Goal: Task Accomplishment & Management: Use online tool/utility

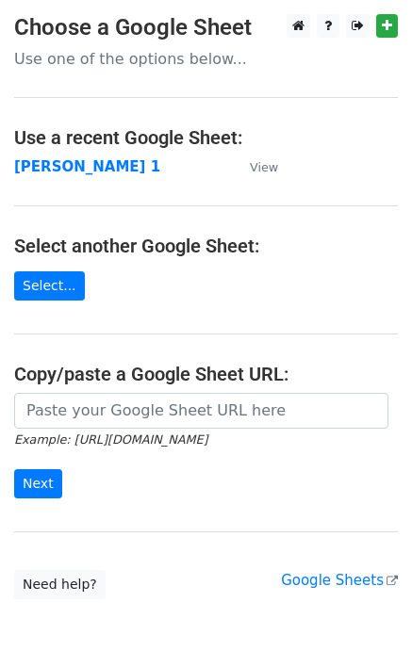
click at [133, 58] on p "Use one of the options below..." at bounding box center [206, 59] width 384 height 20
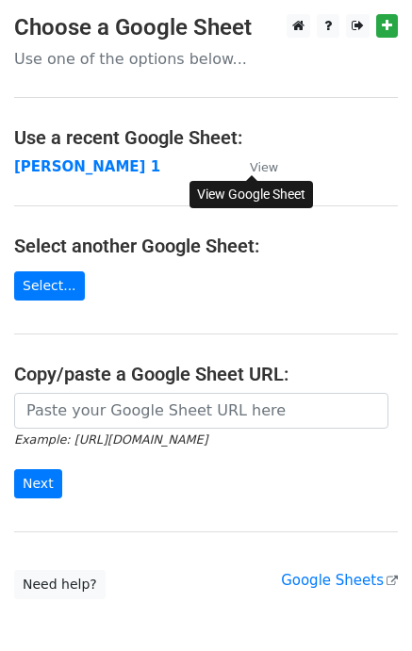
click at [268, 164] on small "View" at bounding box center [264, 167] width 28 height 14
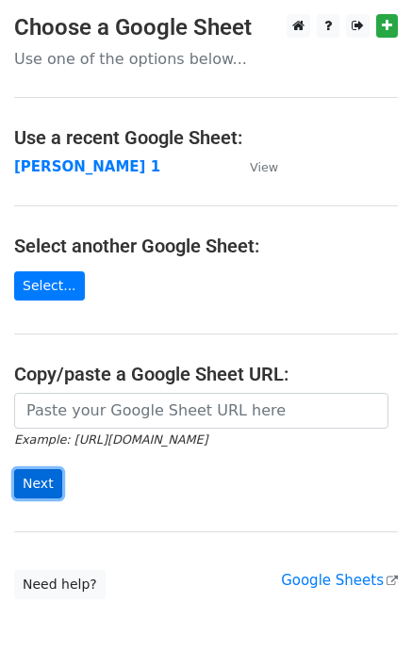
click at [44, 482] on input "Next" at bounding box center [38, 483] width 48 height 29
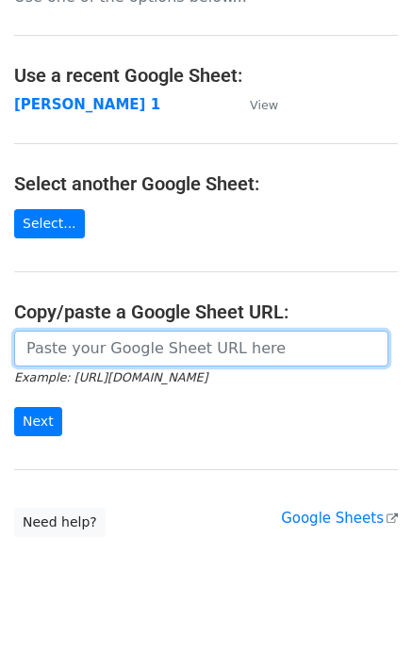
scroll to position [96, 0]
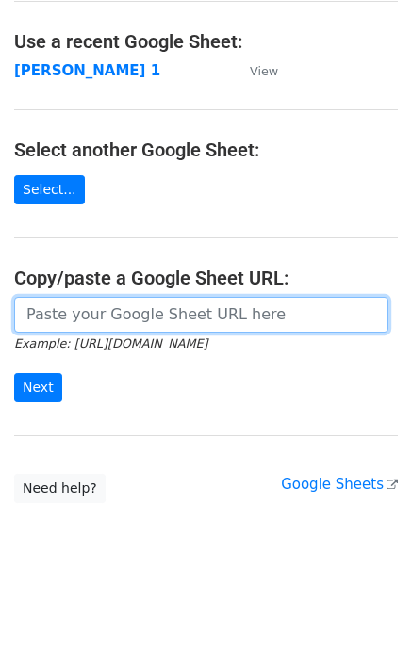
click at [70, 312] on input "url" at bounding box center [201, 315] width 374 height 36
paste input "[URL][DOMAIN_NAME]"
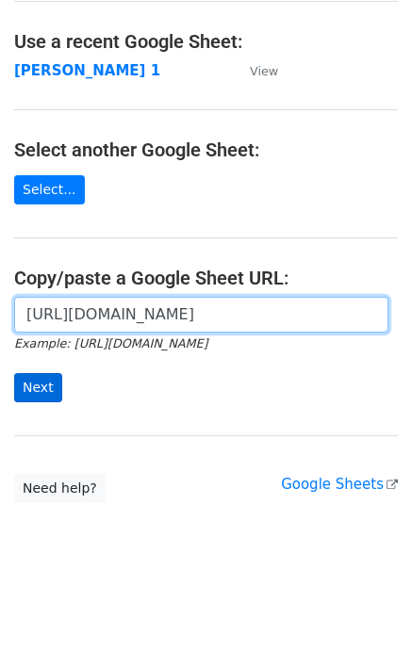
type input "[URL][DOMAIN_NAME]"
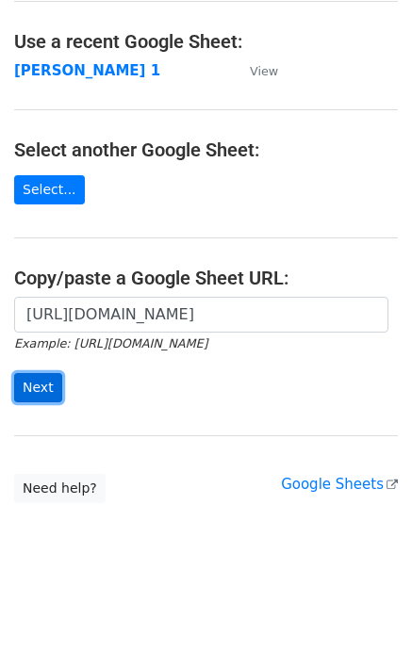
scroll to position [0, 0]
click at [45, 382] on input "Next" at bounding box center [38, 387] width 48 height 29
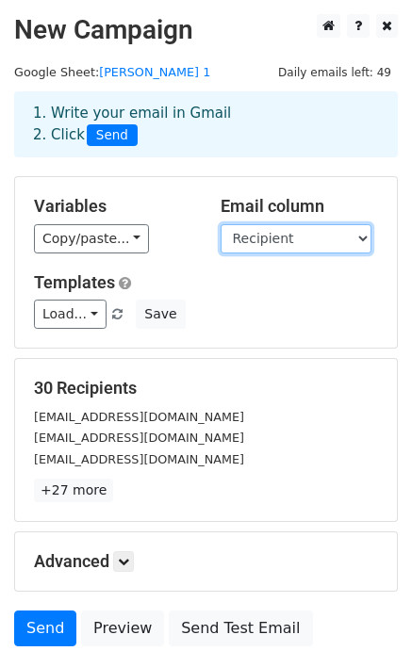
click at [297, 238] on select "First name Last name Recipient Company Website Problem Business" at bounding box center [296, 238] width 151 height 29
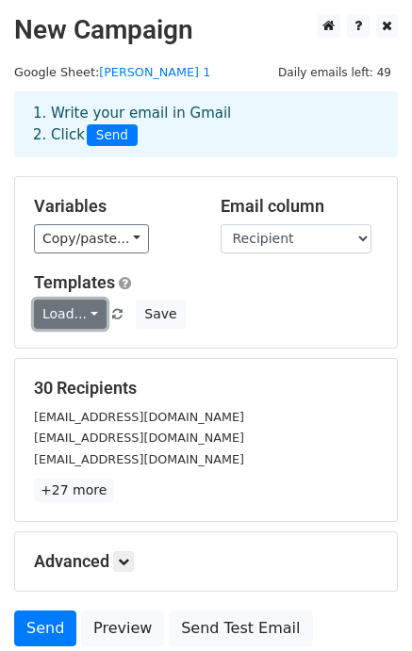
click at [84, 313] on link "Load..." at bounding box center [70, 314] width 73 height 29
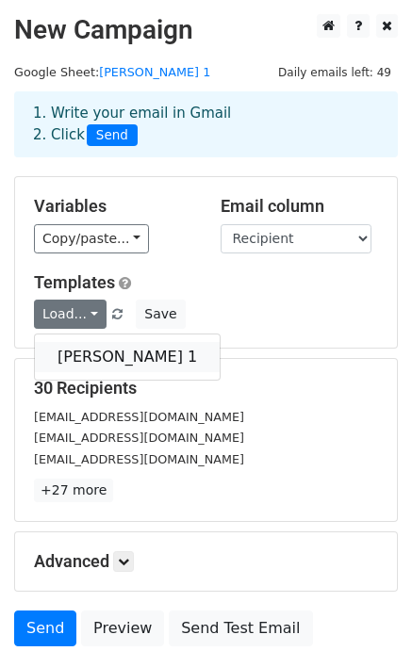
click at [90, 349] on link "Campaña 1" at bounding box center [127, 357] width 185 height 30
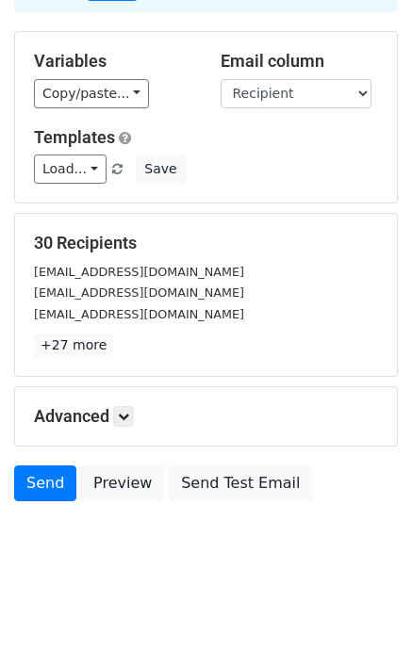
scroll to position [153, 0]
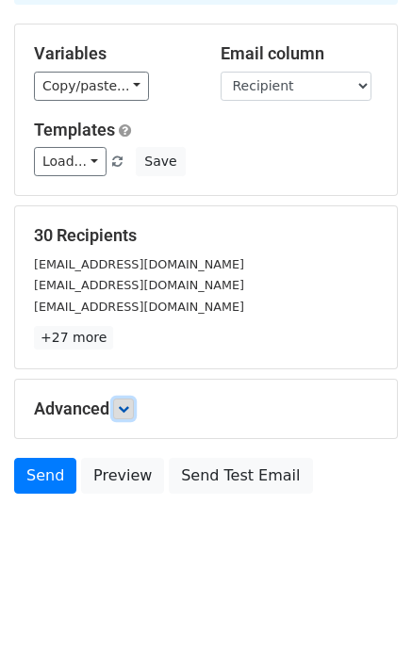
click at [127, 407] on icon at bounding box center [123, 408] width 11 height 11
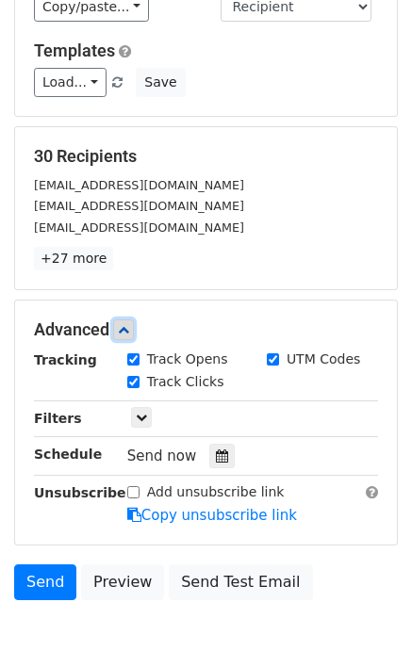
scroll to position [337, 0]
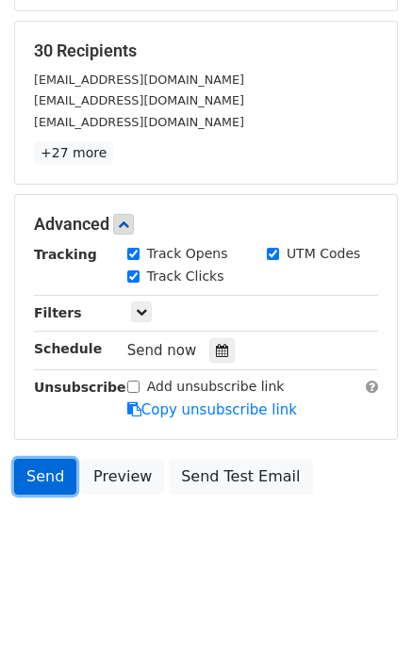
click at [52, 470] on link "Send" at bounding box center [45, 477] width 62 height 36
